Goal: Information Seeking & Learning: Learn about a topic

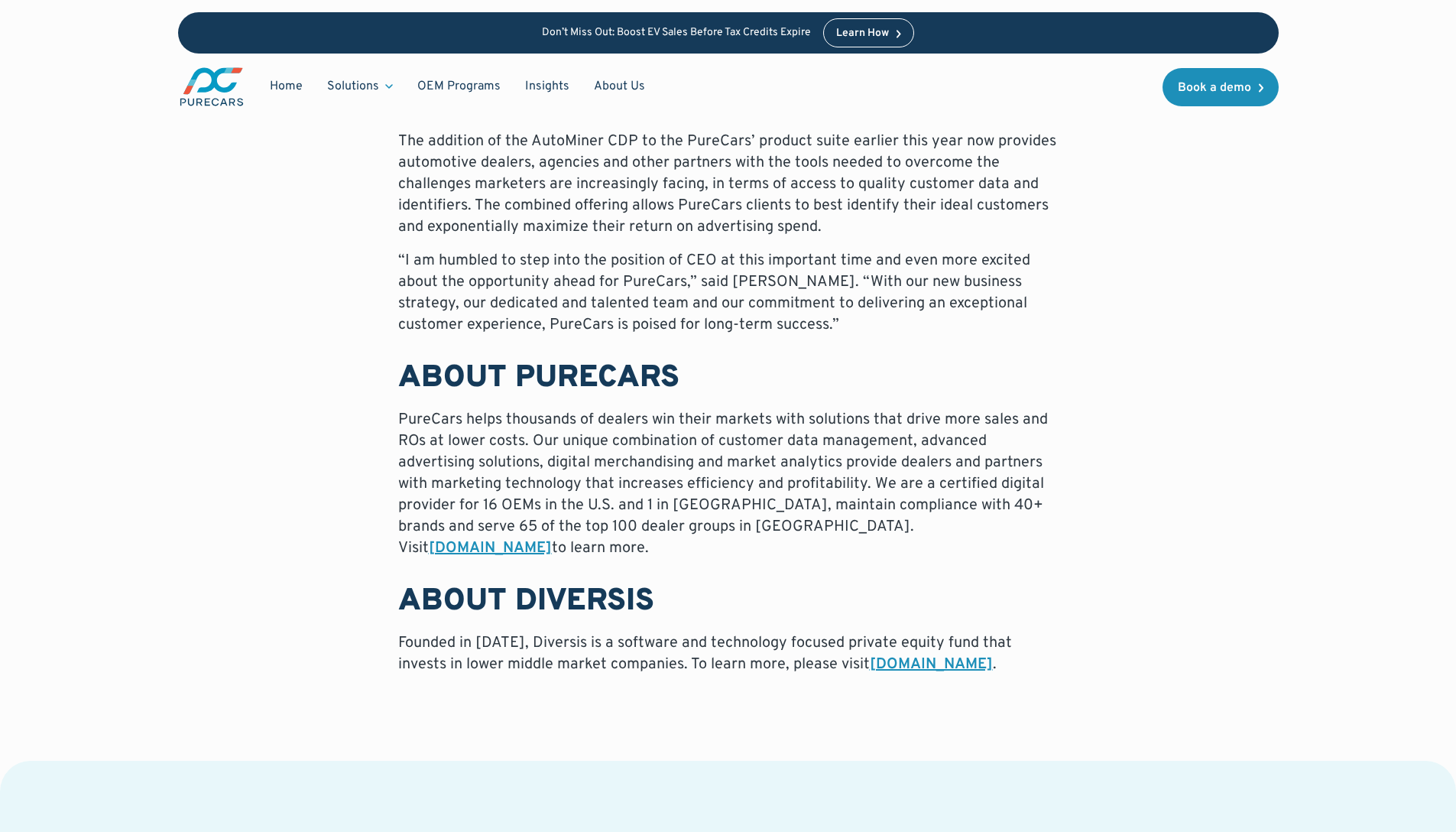
scroll to position [1131, 0]
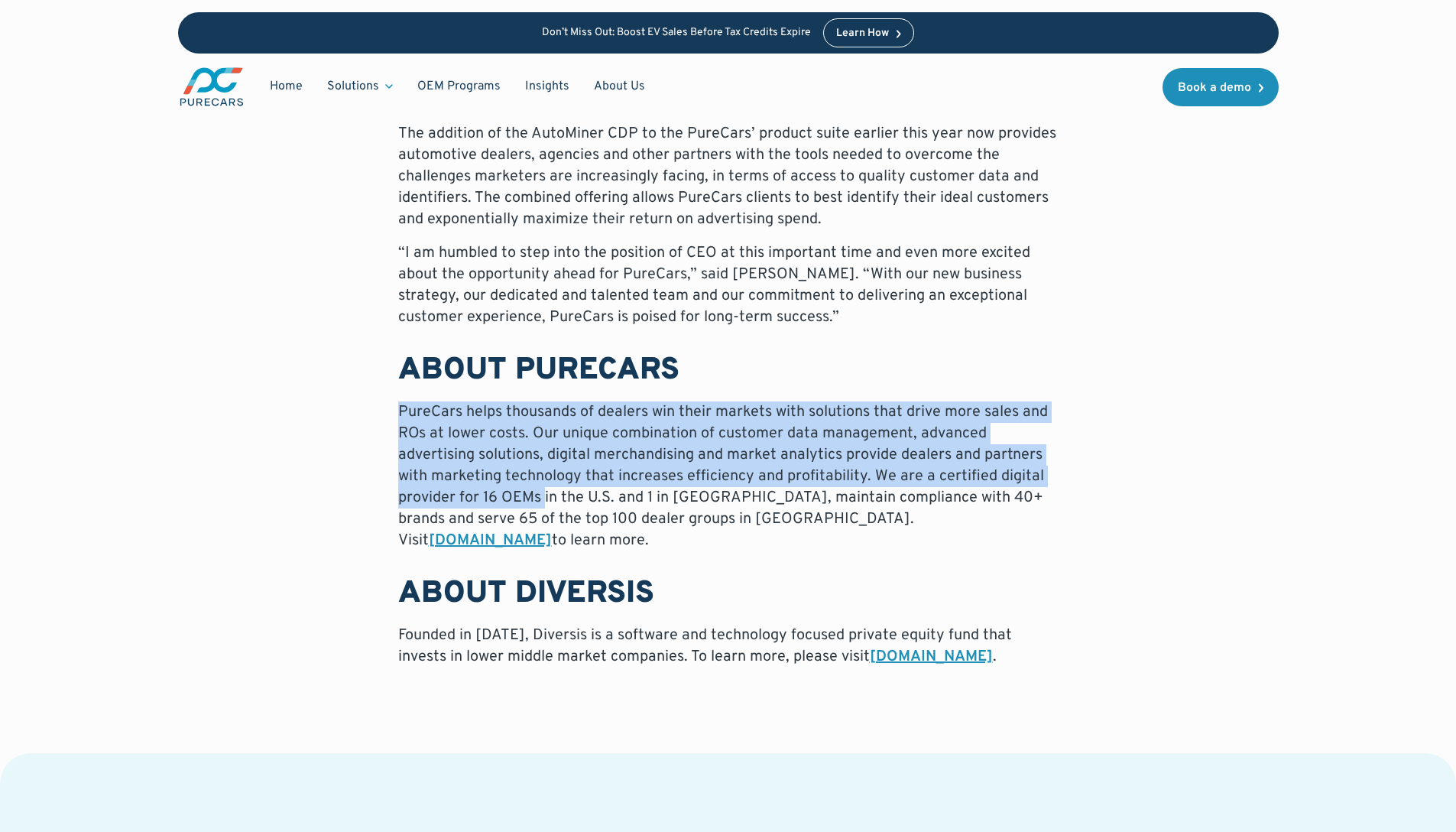
drag, startPoint x: 399, startPoint y: 378, endPoint x: 547, endPoint y: 490, distance: 185.6
click at [545, 487] on div "ATLANTA – ([DATE]) – PureCars, the leading customer data and marketing platform…" at bounding box center [729, 189] width 661 height 957
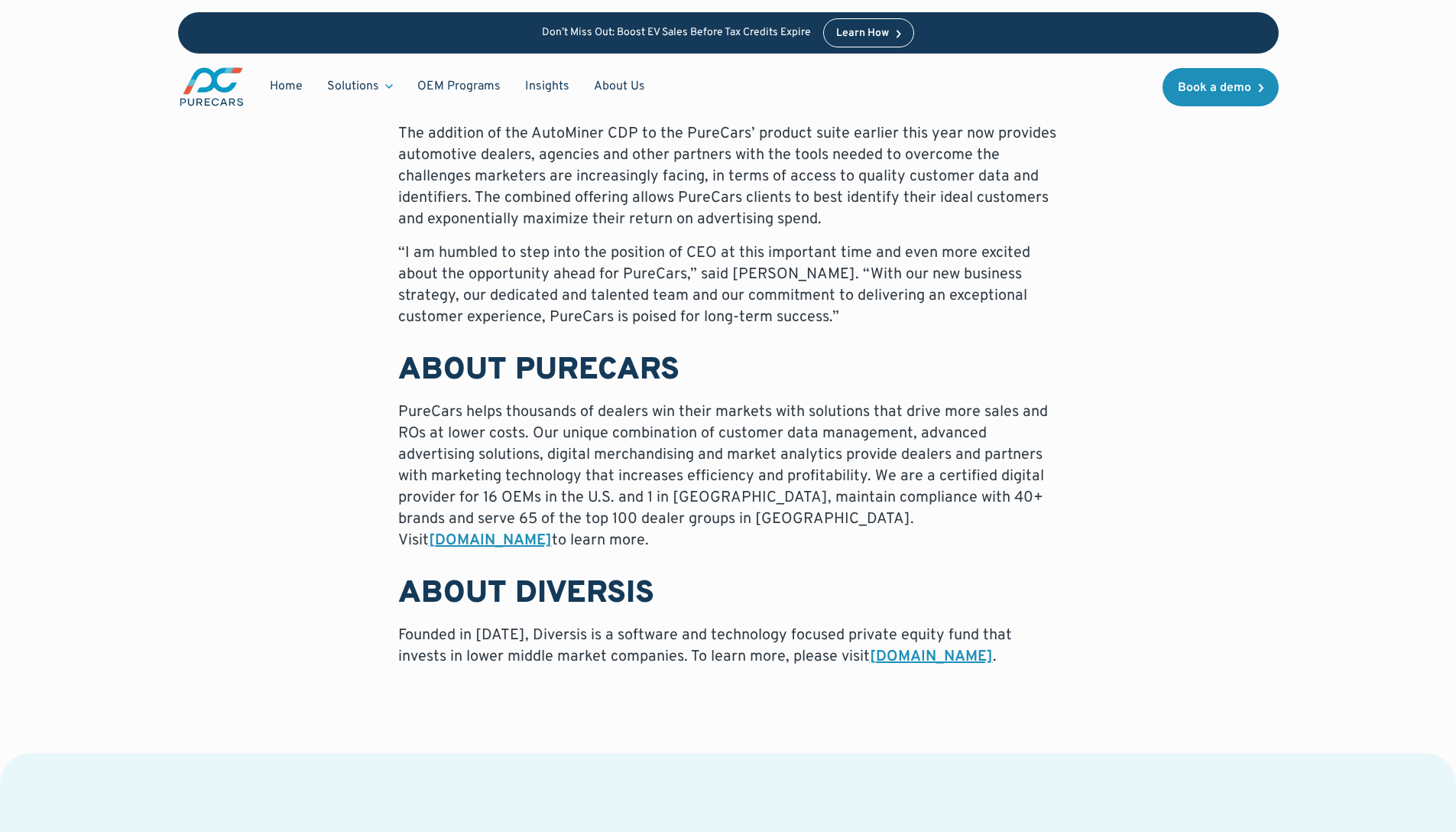
click at [547, 490] on p "PureCars helps thousands of dealers win their markets with solutions that drive…" at bounding box center [729, 476] width 661 height 150
click at [599, 419] on p "PureCars helps thousands of dealers win their markets with solutions that drive…" at bounding box center [729, 476] width 661 height 150
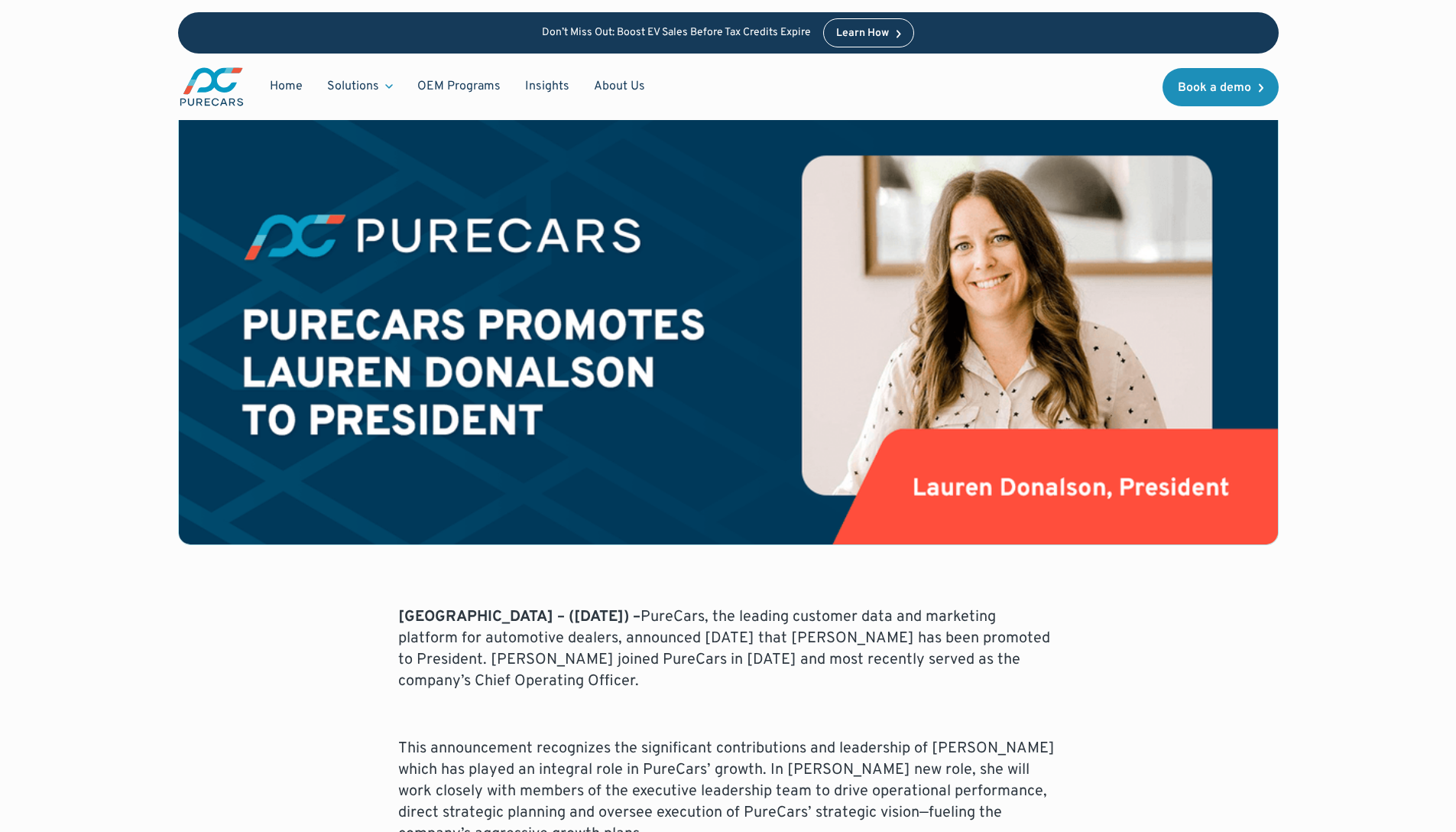
scroll to position [249, 0]
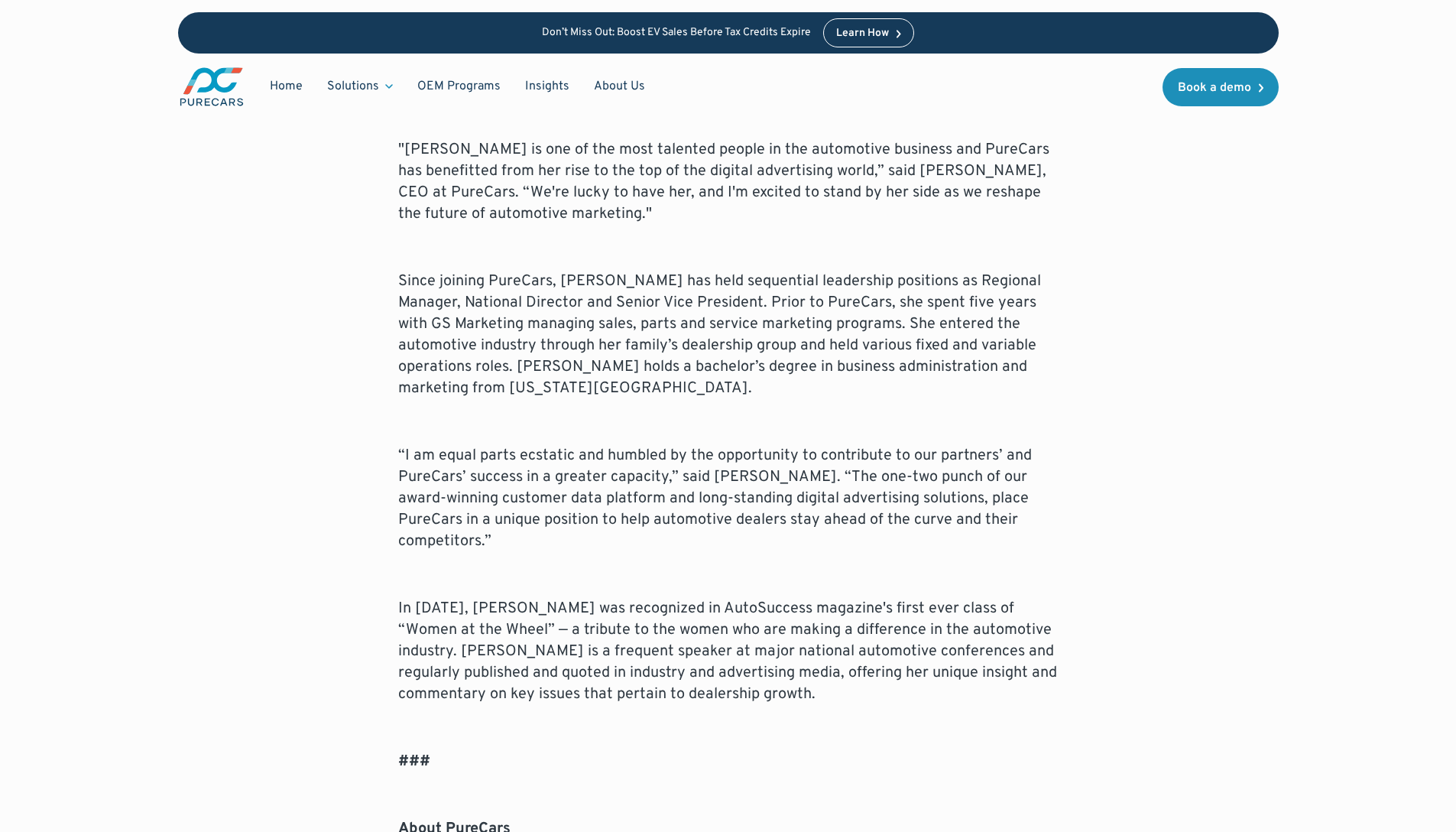
scroll to position [981, 0]
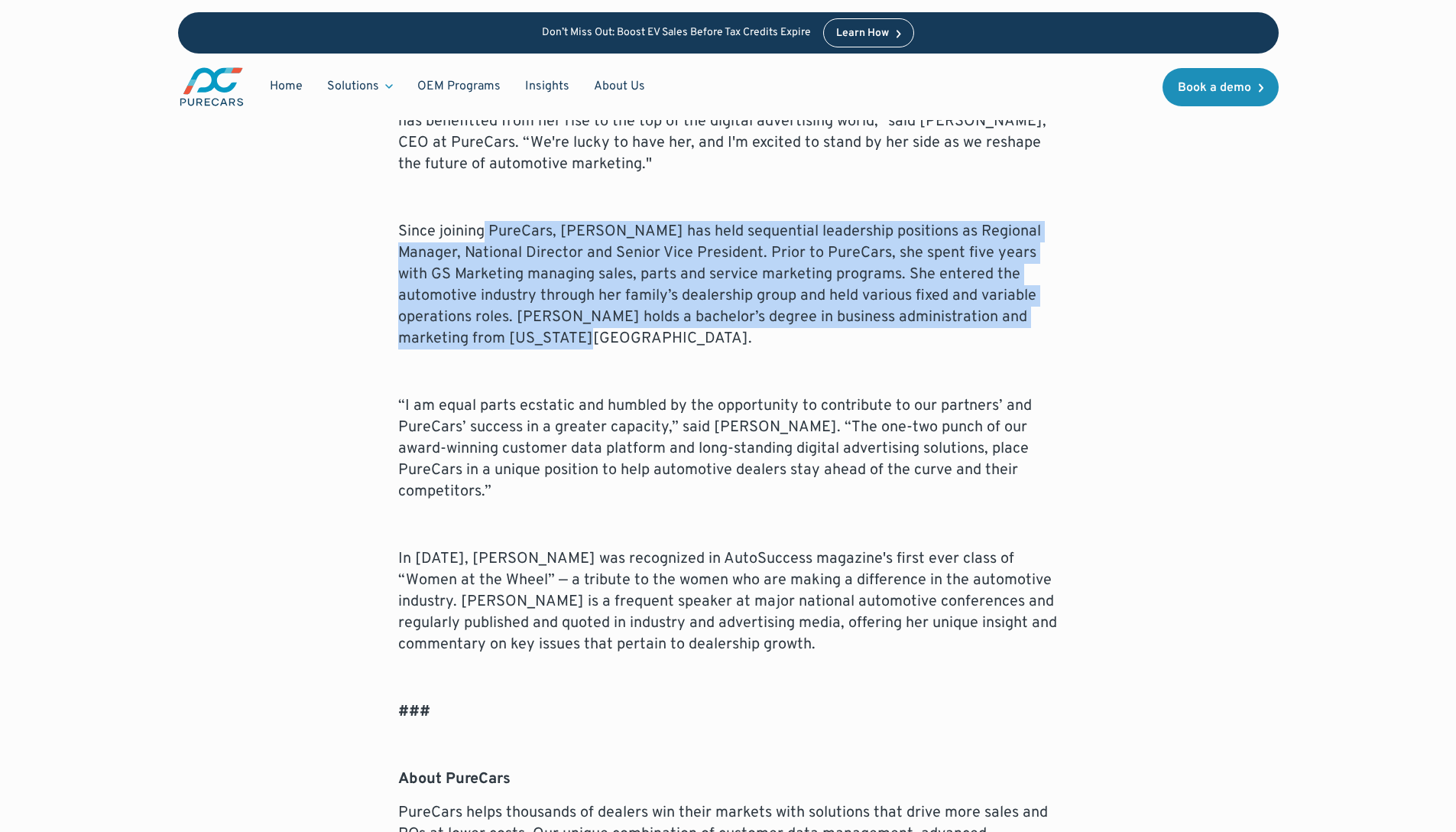
drag, startPoint x: 483, startPoint y: 230, endPoint x: 636, endPoint y: 342, distance: 189.6
click at [636, 342] on p "Since joining PureCars, [PERSON_NAME] has held sequential leadership positions …" at bounding box center [729, 284] width 661 height 129
click at [481, 294] on p "Since joining PureCars, [PERSON_NAME] has held sequential leadership positions …" at bounding box center [729, 284] width 661 height 129
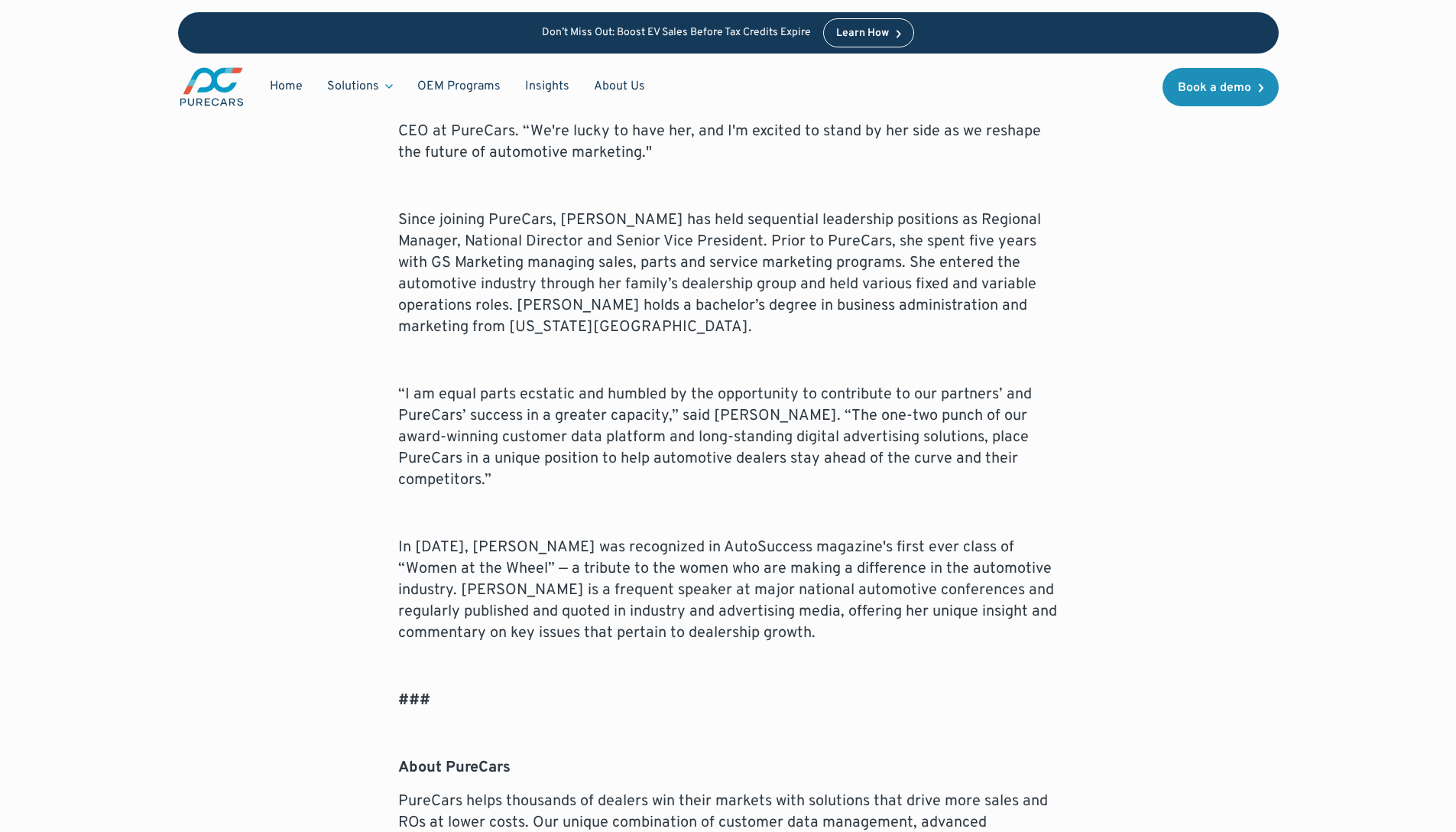
scroll to position [995, 0]
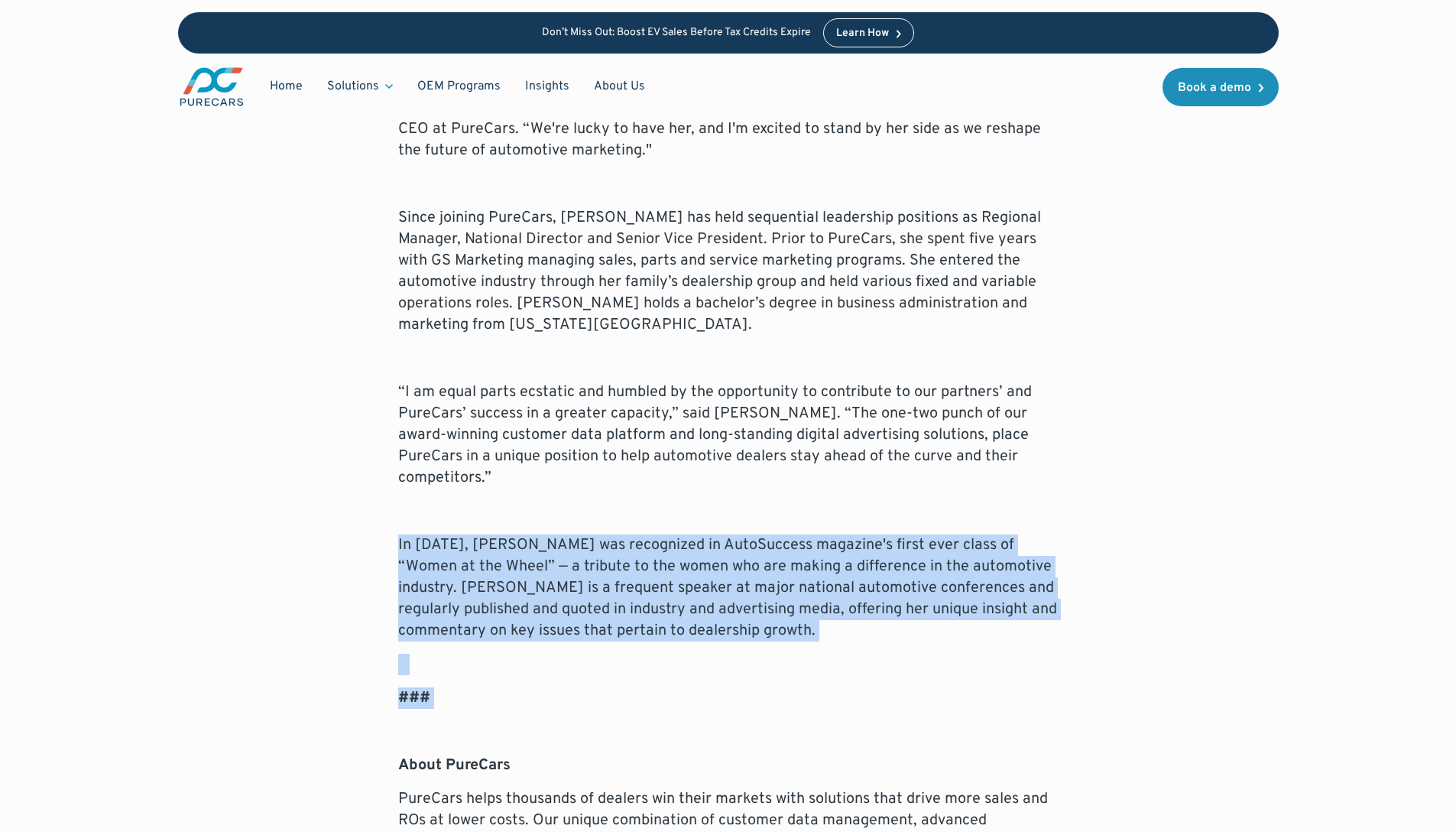
drag, startPoint x: 389, startPoint y: 509, endPoint x: 916, endPoint y: 666, distance: 549.9
click at [934, 674] on div "ATLANTA – ([DATE]) – PureCars, the leading customer data and marketing platform…" at bounding box center [728, 399] width 1101 height 1214
drag, startPoint x: 915, startPoint y: 665, endPoint x: 696, endPoint y: 724, distance: 226.8
click at [915, 687] on p "###" at bounding box center [729, 697] width 661 height 21
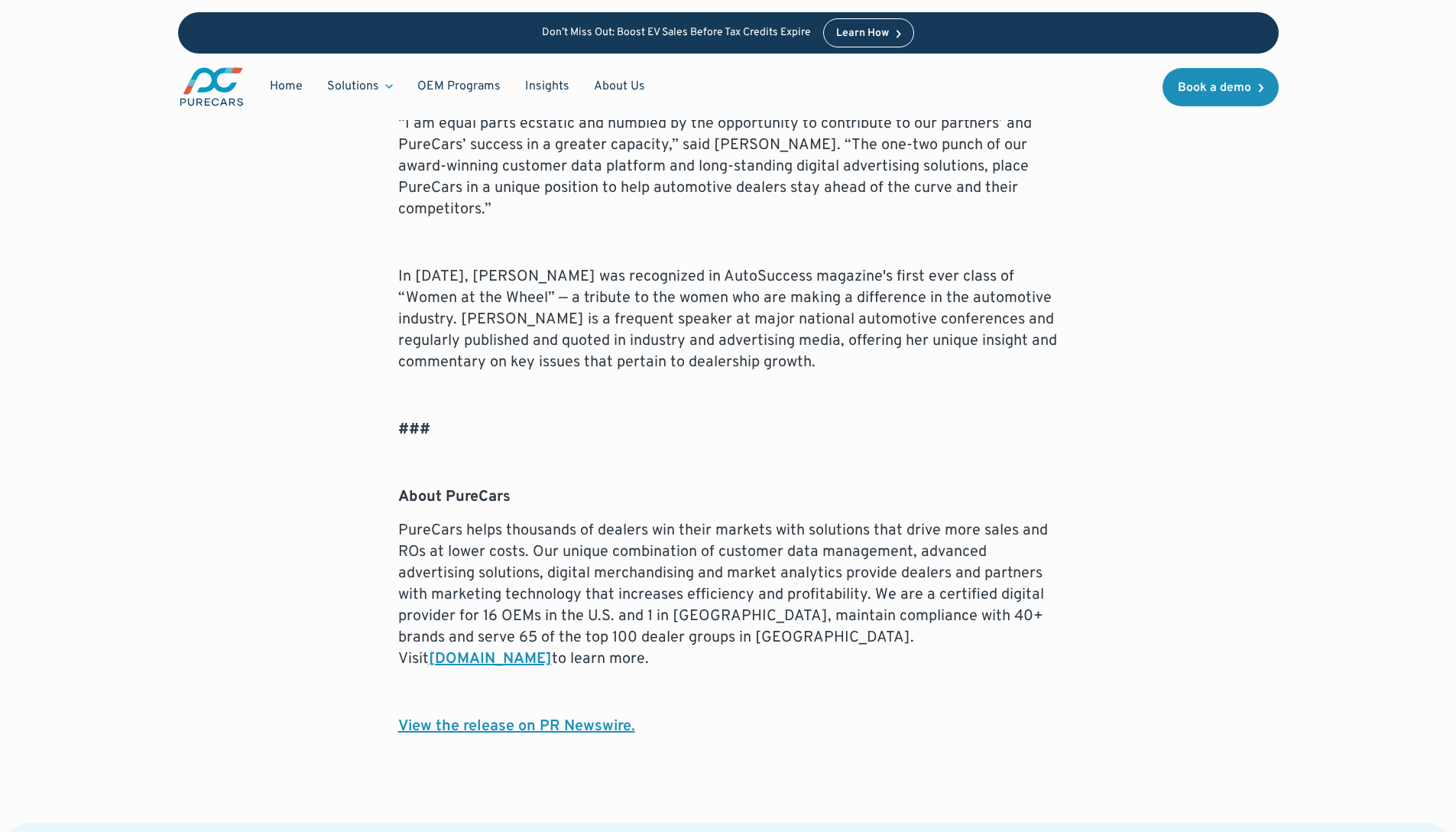
scroll to position [1264, 0]
click at [646, 557] on p "PureCars helps thousands of dealers win their markets with solutions that drive…" at bounding box center [729, 594] width 661 height 150
click at [640, 557] on p "PureCars helps thousands of dealers win their markets with solutions that drive…" at bounding box center [729, 594] width 661 height 150
